Goal: Information Seeking & Learning: Learn about a topic

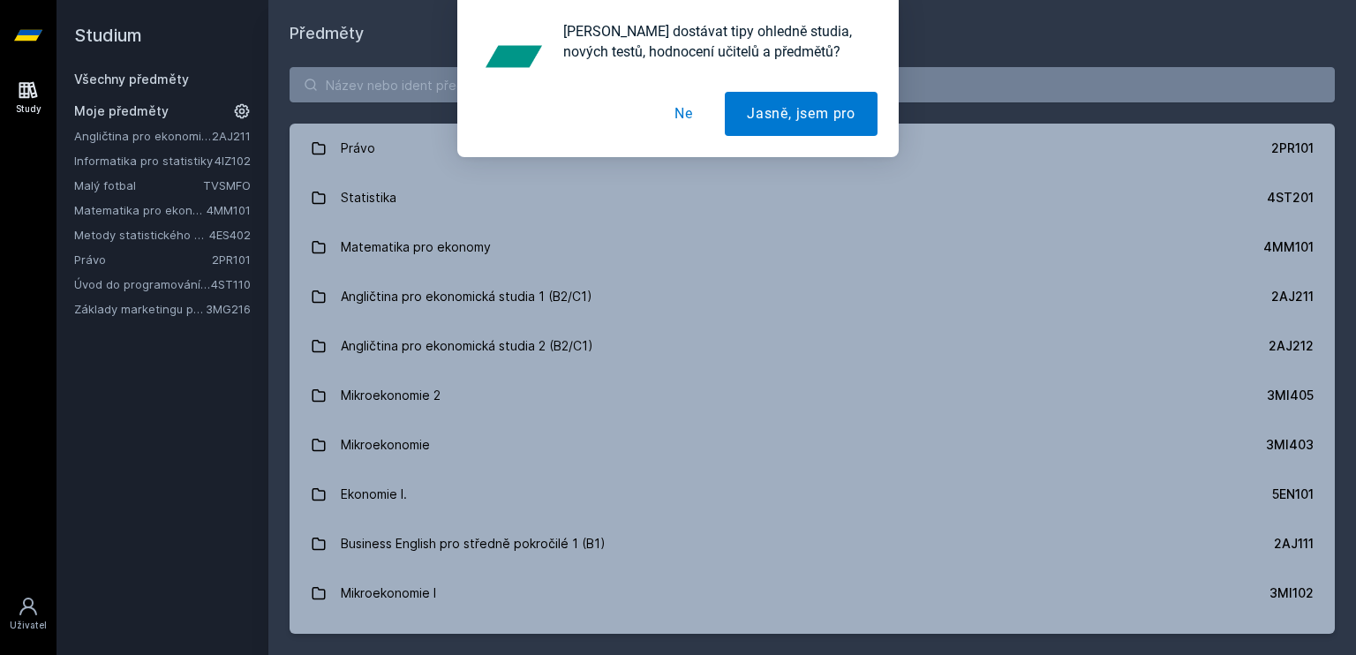
click at [160, 165] on link "Informatika pro statistiky" at bounding box center [144, 161] width 140 height 18
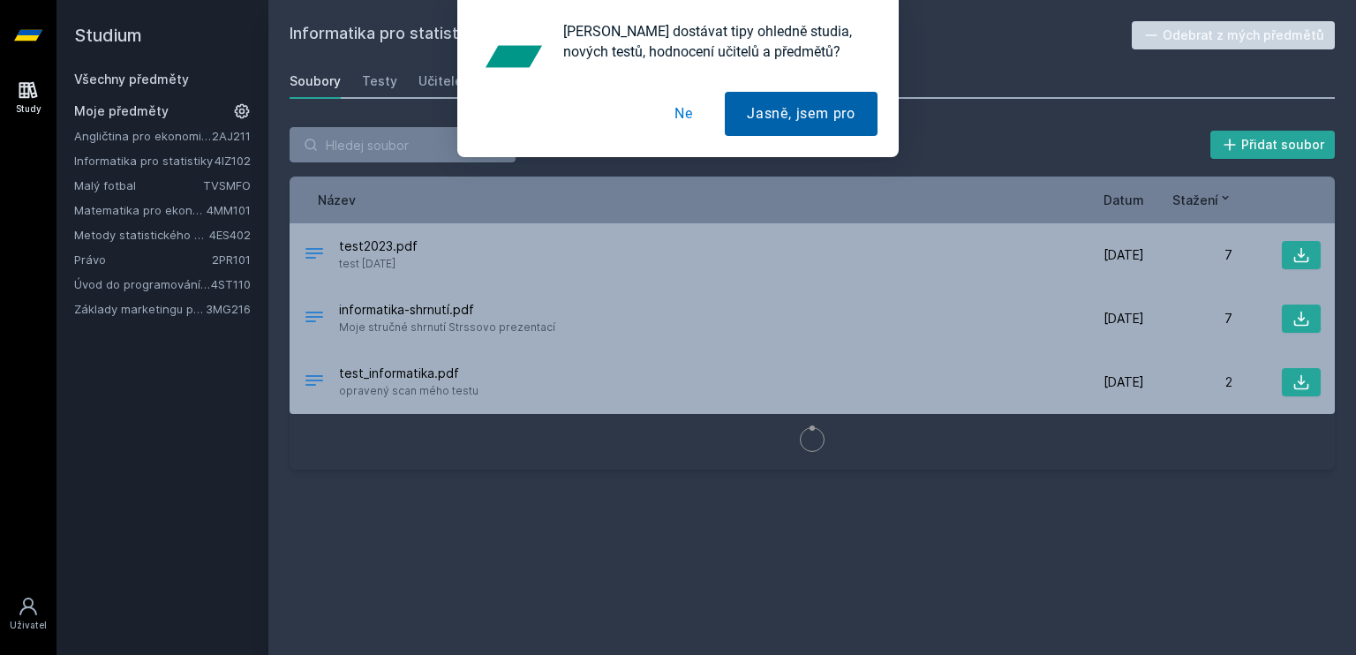
click at [767, 117] on button "Jasně, jsem pro" at bounding box center [801, 114] width 153 height 44
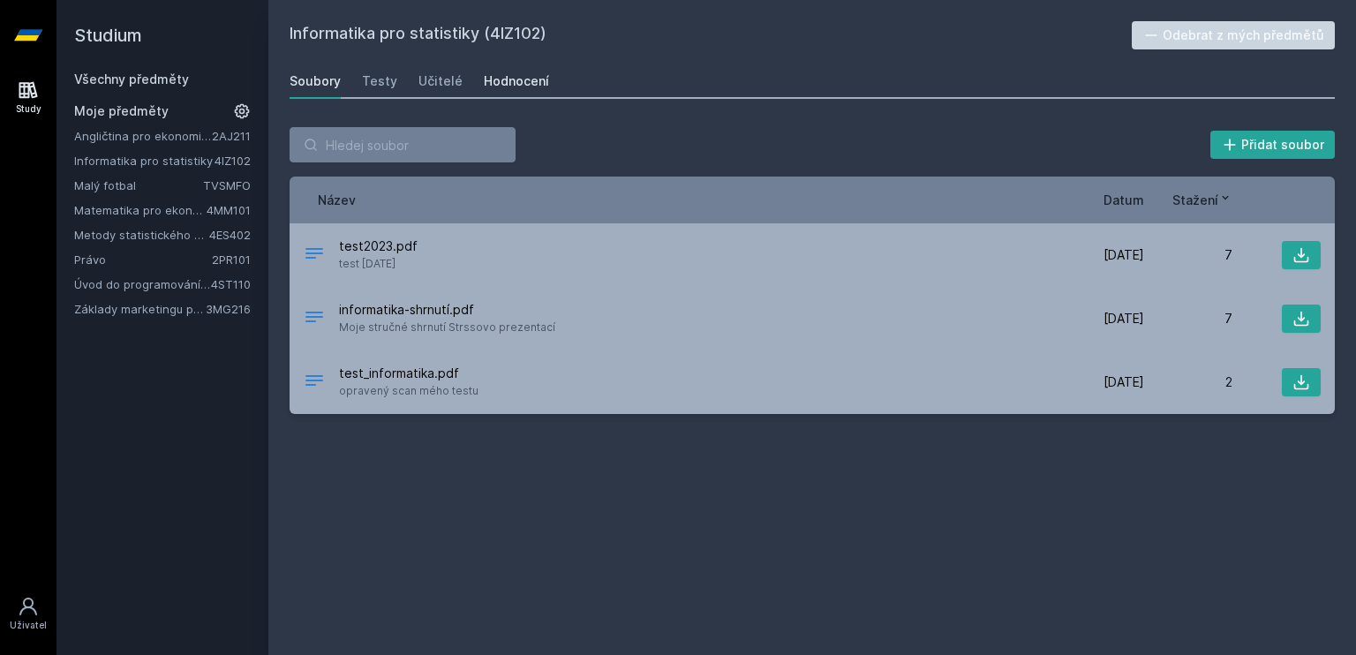
click at [497, 91] on link "Hodnocení" at bounding box center [516, 81] width 65 height 35
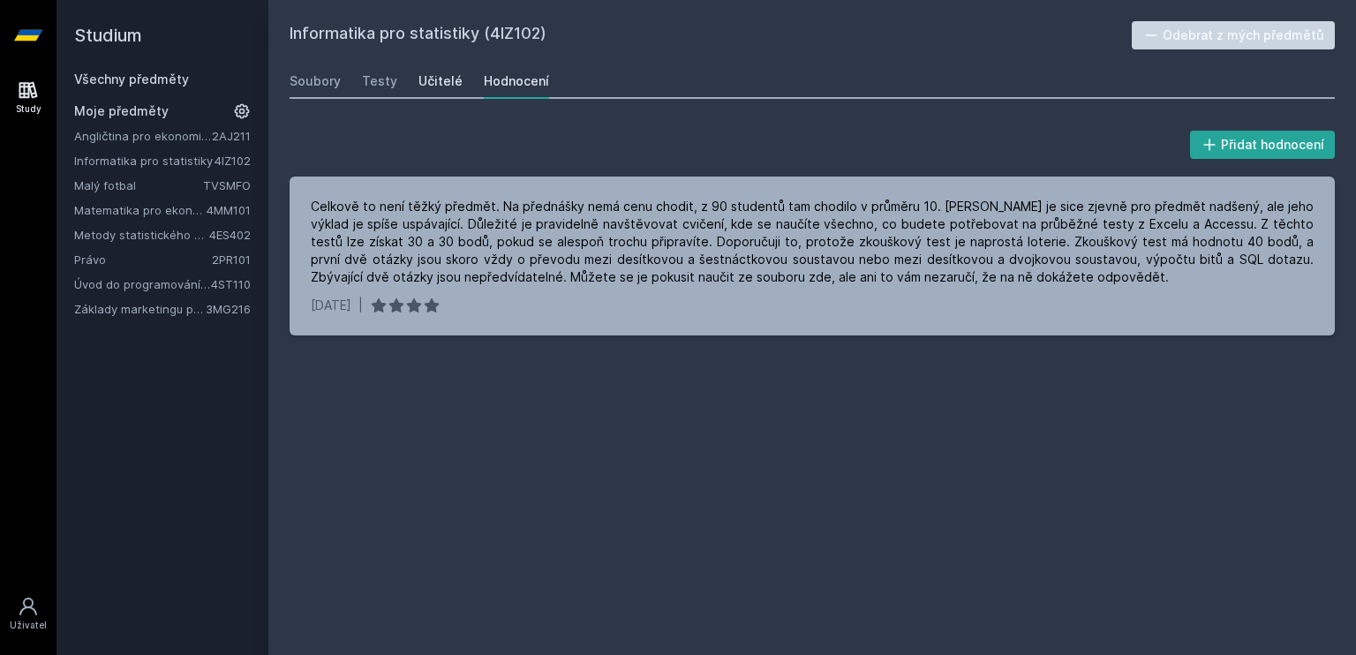
click at [434, 74] on div "Učitelé" at bounding box center [440, 81] width 44 height 18
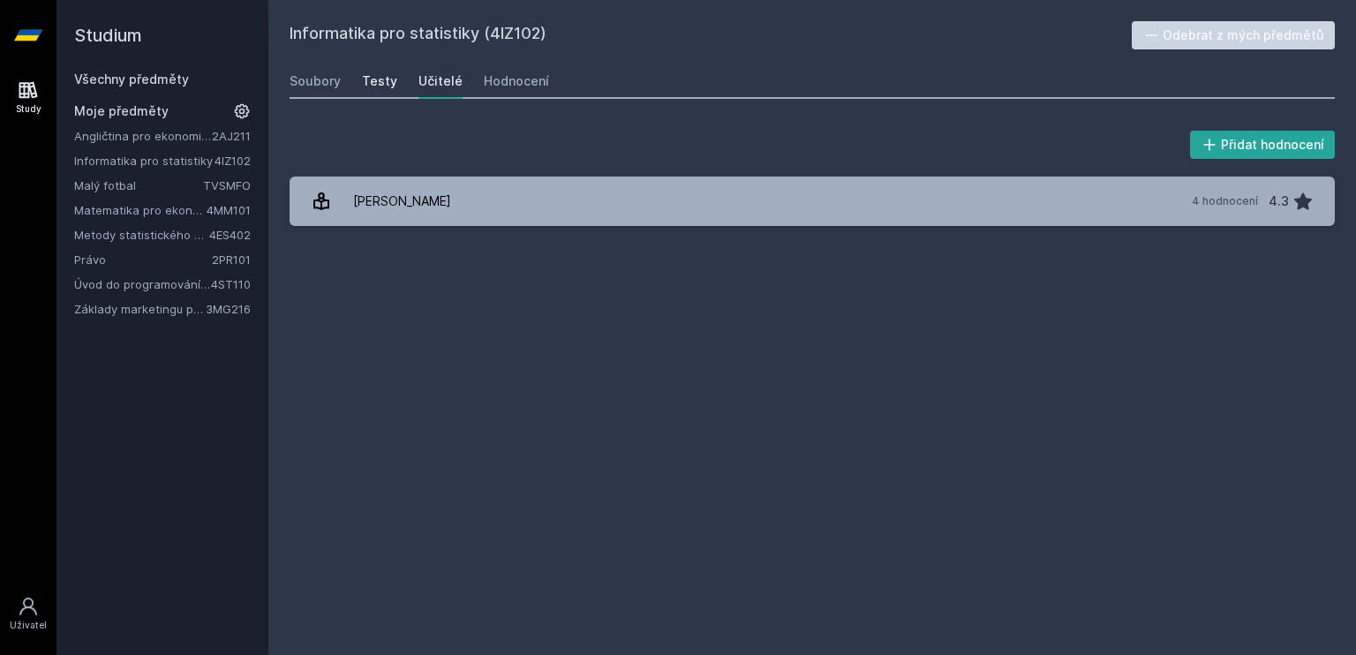
click at [387, 82] on div "Testy" at bounding box center [379, 81] width 35 height 18
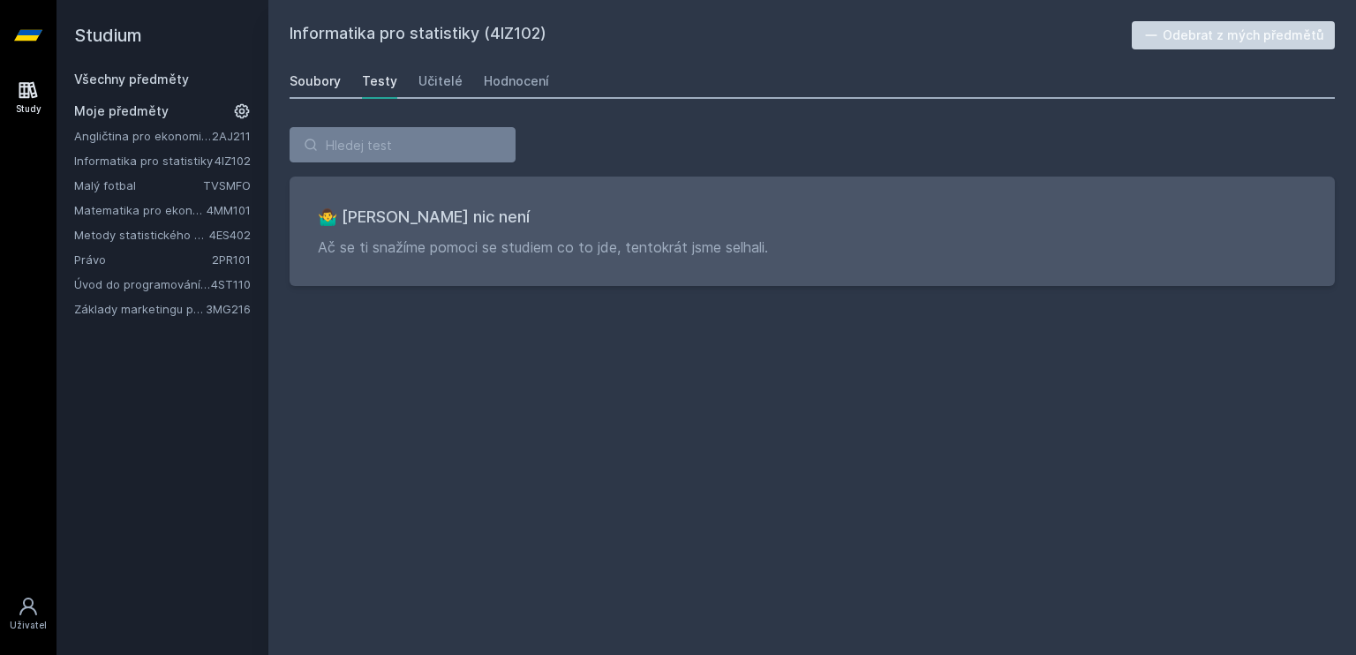
click at [306, 72] on div "Soubory" at bounding box center [314, 81] width 51 height 18
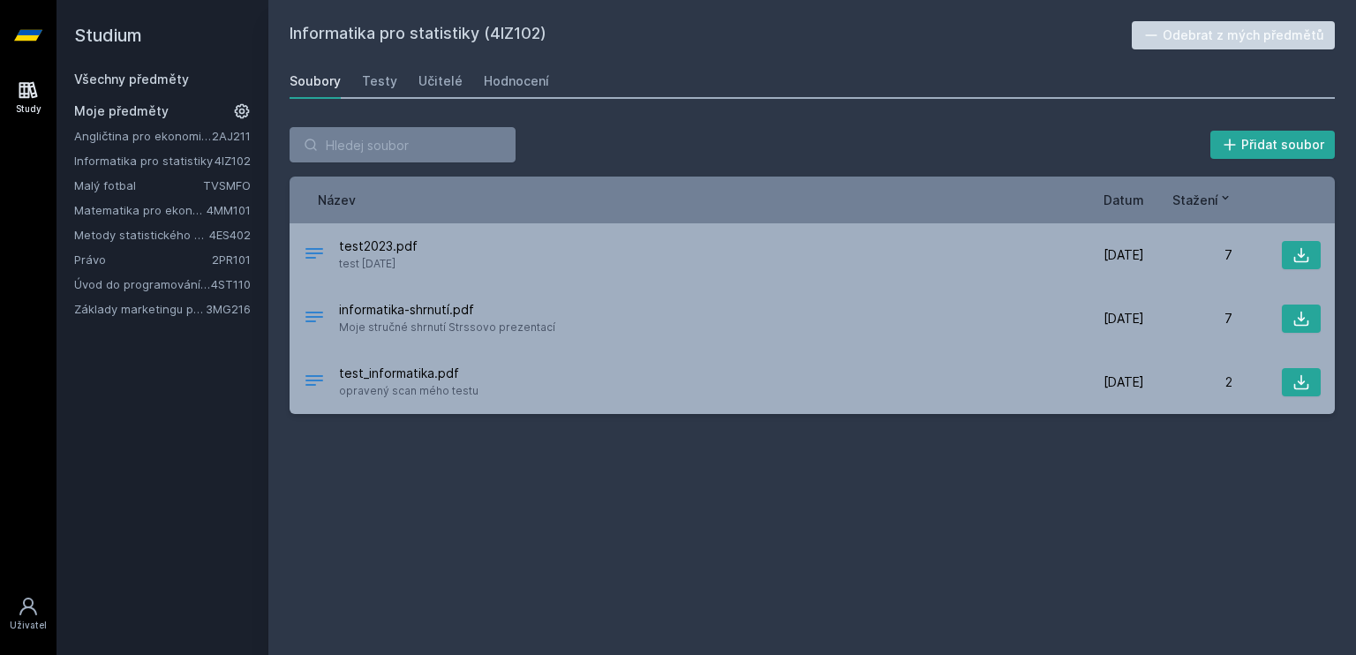
click at [138, 207] on link "Matematika pro ekonomy" at bounding box center [140, 210] width 132 height 18
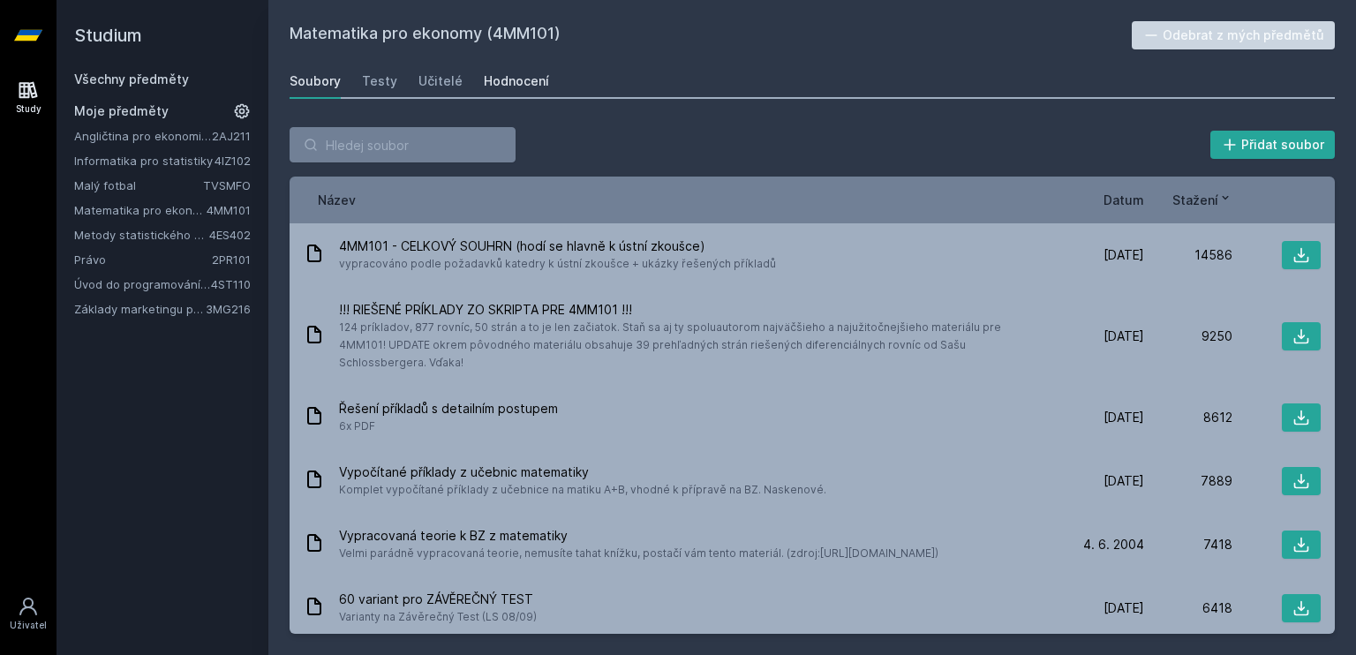
click at [484, 83] on div "Hodnocení" at bounding box center [516, 81] width 65 height 18
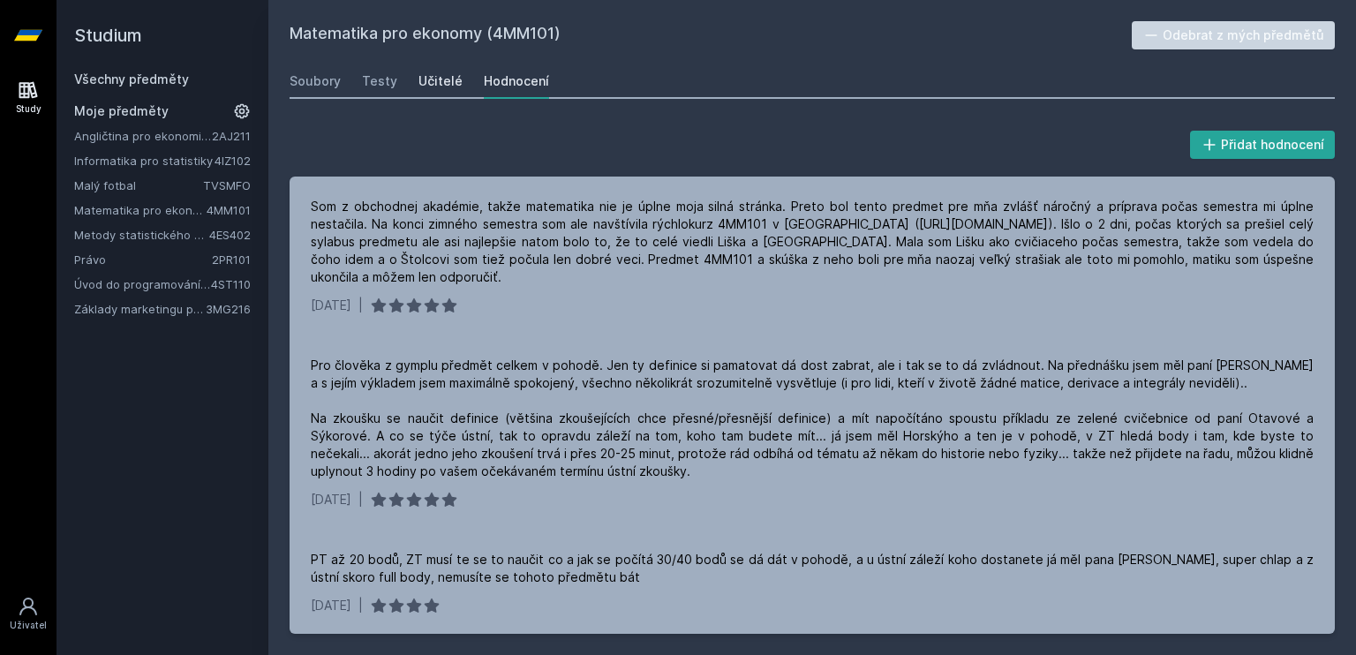
click at [440, 69] on link "Učitelé" at bounding box center [440, 81] width 44 height 35
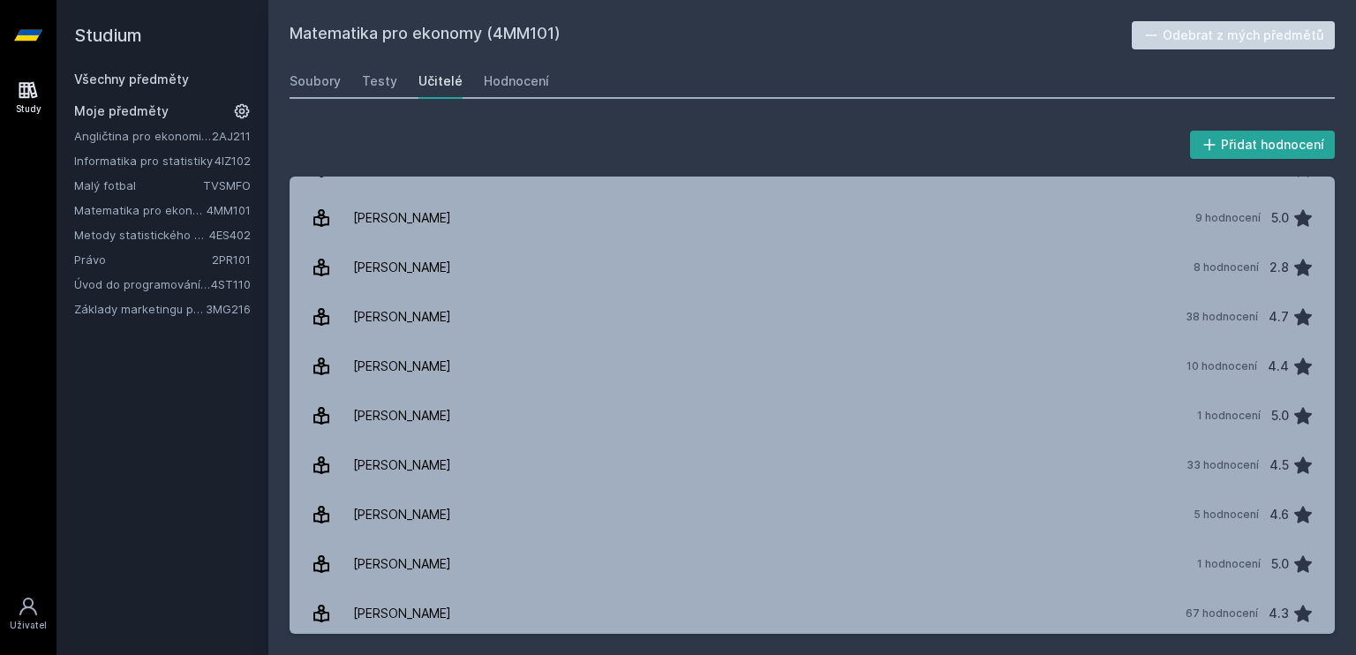
scroll to position [1674, 0]
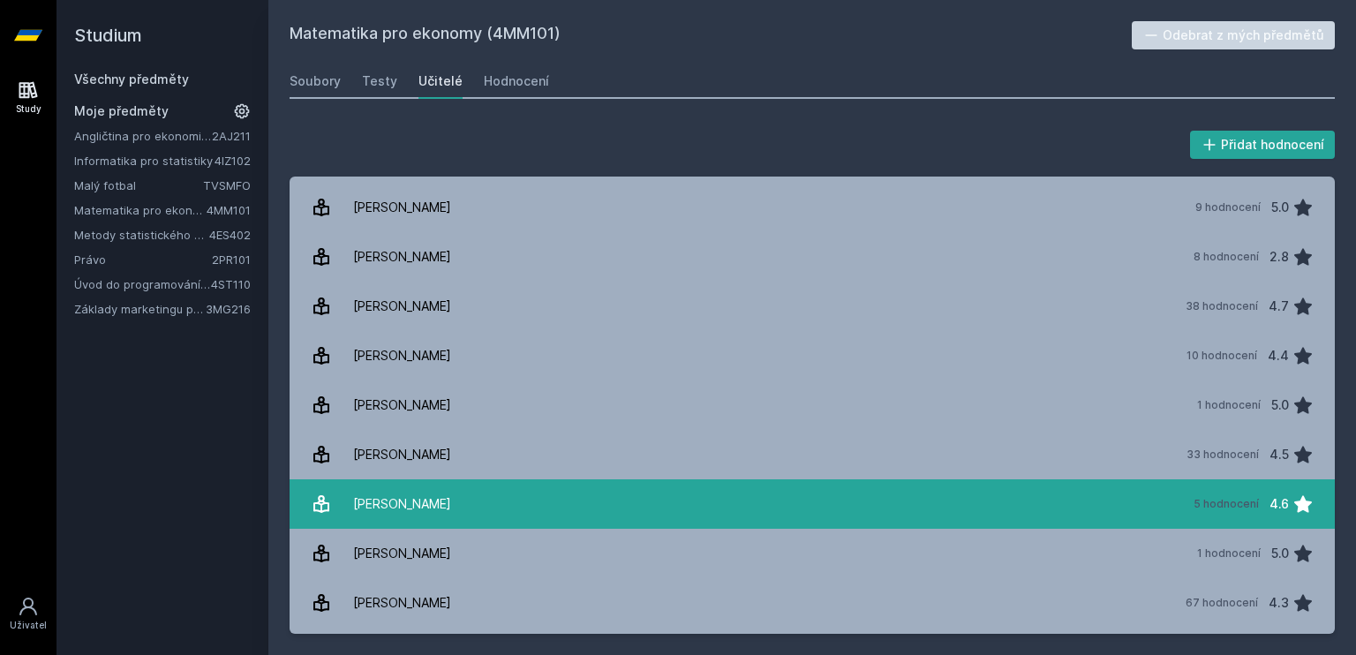
click at [402, 498] on div "[PERSON_NAME]" at bounding box center [402, 503] width 98 height 35
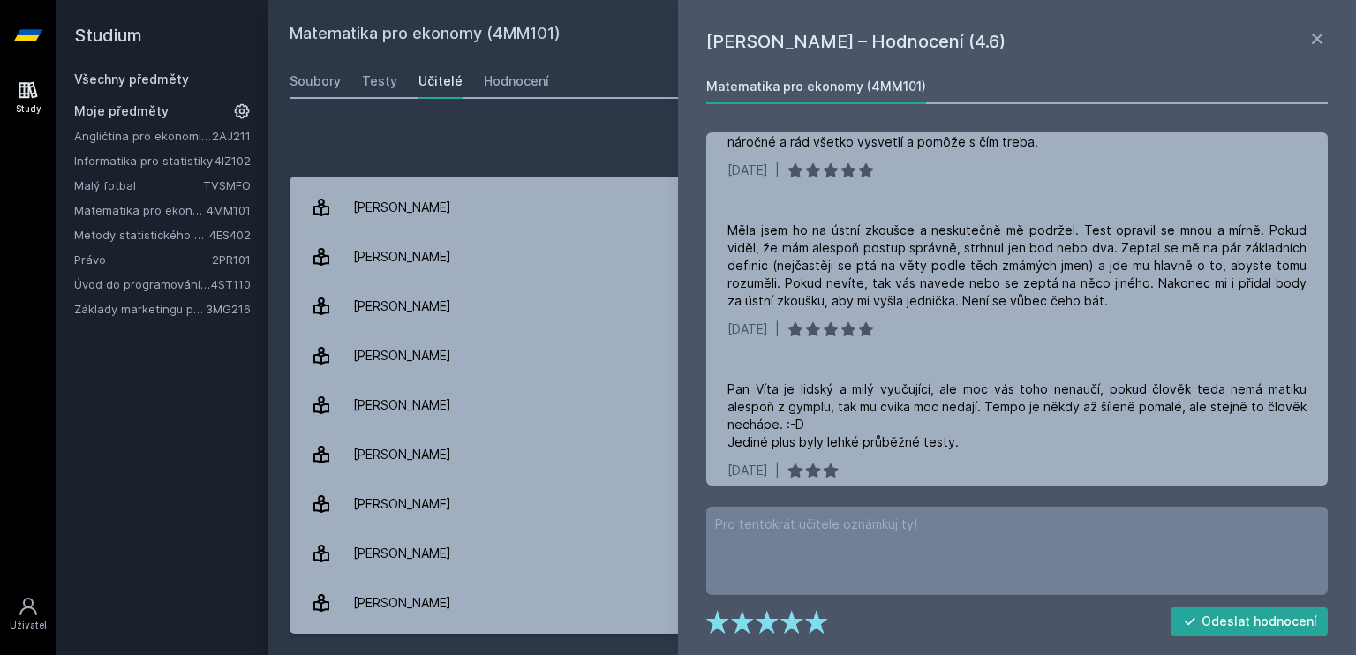
scroll to position [298, 0]
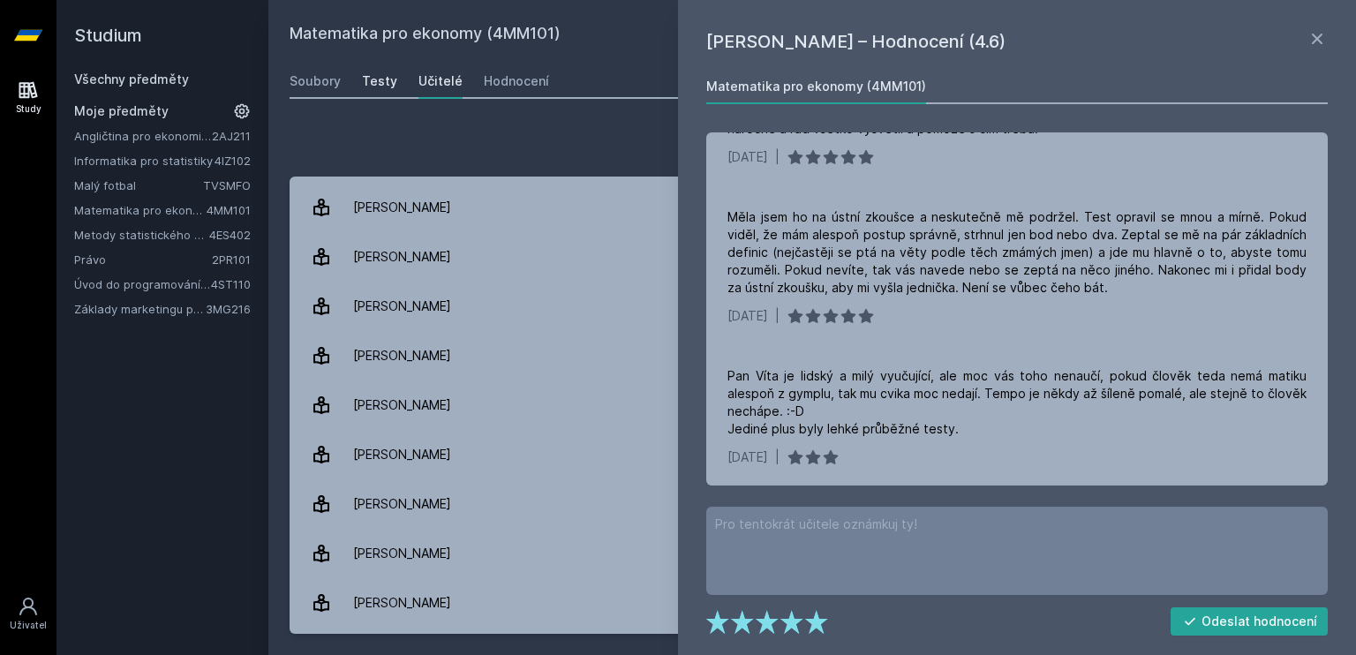
click at [379, 84] on div "Testy" at bounding box center [379, 81] width 35 height 18
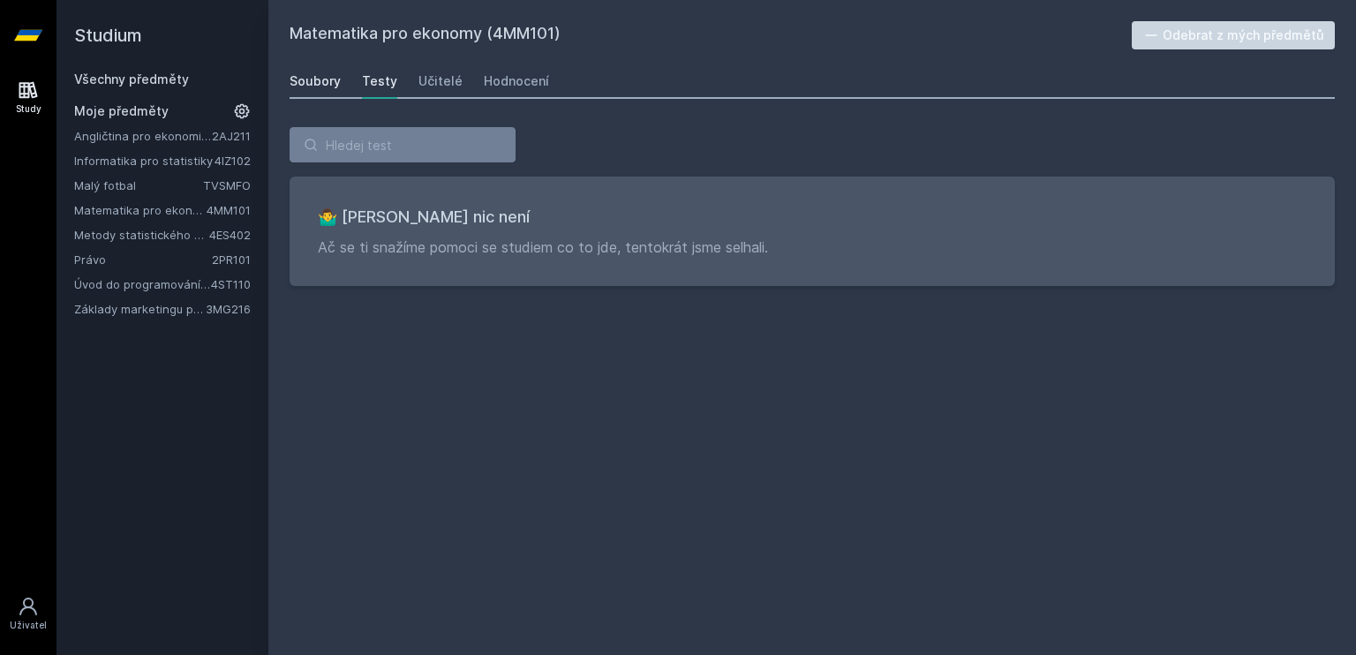
click at [304, 78] on div "Soubory" at bounding box center [314, 81] width 51 height 18
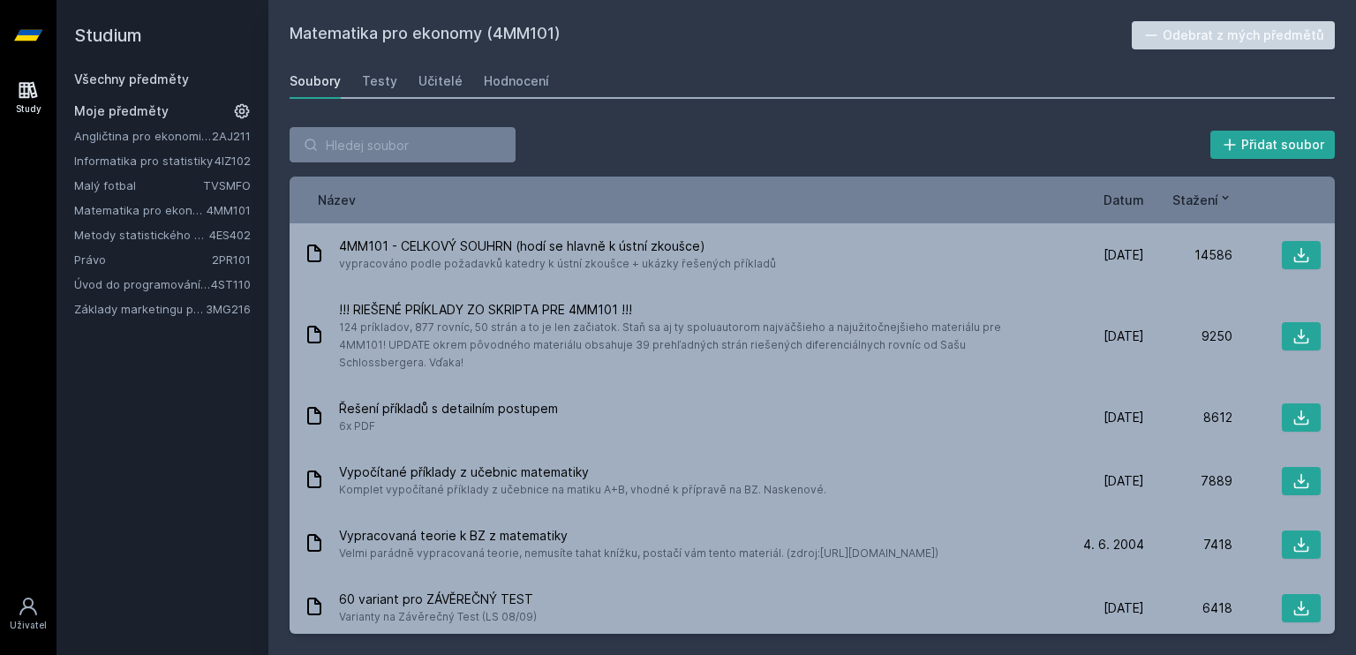
click at [1138, 194] on span "Datum" at bounding box center [1123, 200] width 41 height 19
